Goal: Transaction & Acquisition: Purchase product/service

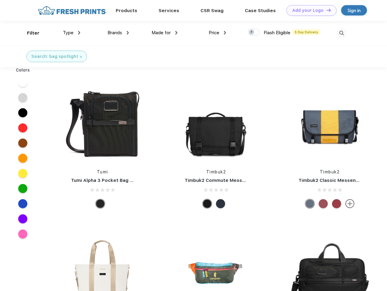
click at [309, 10] on link "Add your Logo Design Tool" at bounding box center [311, 10] width 50 height 11
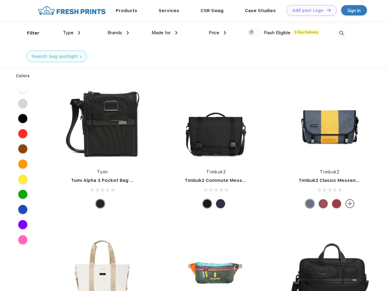
click at [0, 0] on div "Design Tool" at bounding box center [0, 0] width 0 height 0
click at [326, 10] on link "Add your Logo Design Tool" at bounding box center [311, 10] width 50 height 11
click at [29, 33] on div "Filter" at bounding box center [33, 33] width 12 height 7
click at [72, 33] on span "Type" at bounding box center [68, 32] width 11 height 5
click at [118, 33] on span "Brands" at bounding box center [114, 32] width 15 height 5
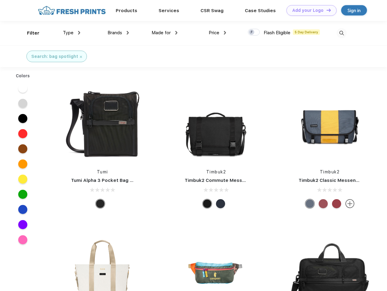
click at [164, 33] on span "Made for" at bounding box center [160, 32] width 19 height 5
click at [217, 33] on span "Price" at bounding box center [213, 32] width 11 height 5
click at [254, 32] on div at bounding box center [254, 32] width 12 height 7
click at [252, 32] on input "checkbox" at bounding box center [250, 31] width 4 height 4
click at [341, 33] on img at bounding box center [341, 33] width 10 height 10
